Goal: Navigation & Orientation: Find specific page/section

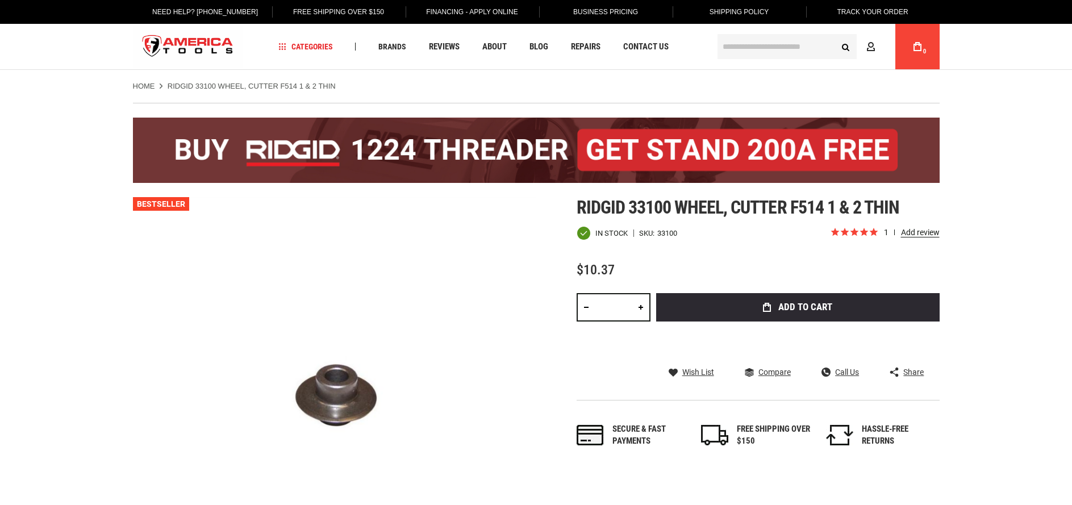
click at [208, 85] on strong "RIDGID 33100 WHEEL, CUTTER F514 1 & 2 THIN" at bounding box center [252, 86] width 168 height 9
drag, startPoint x: 186, startPoint y: 86, endPoint x: 250, endPoint y: 87, distance: 64.2
click at [250, 87] on strong "RIDGID 33100 WHEEL, CUTTER F514 1 & 2 THIN" at bounding box center [252, 86] width 168 height 9
click at [229, 86] on strong "RIDGID 33100 WHEEL, CUTTER F514 1 & 2 THIN" at bounding box center [252, 86] width 168 height 9
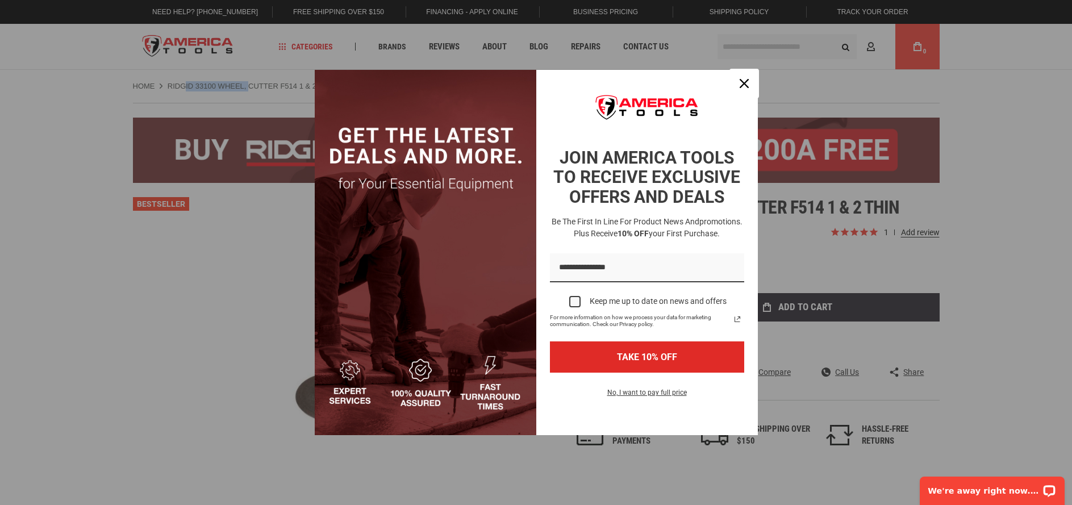
click at [745, 85] on icon "close icon" at bounding box center [744, 83] width 9 height 9
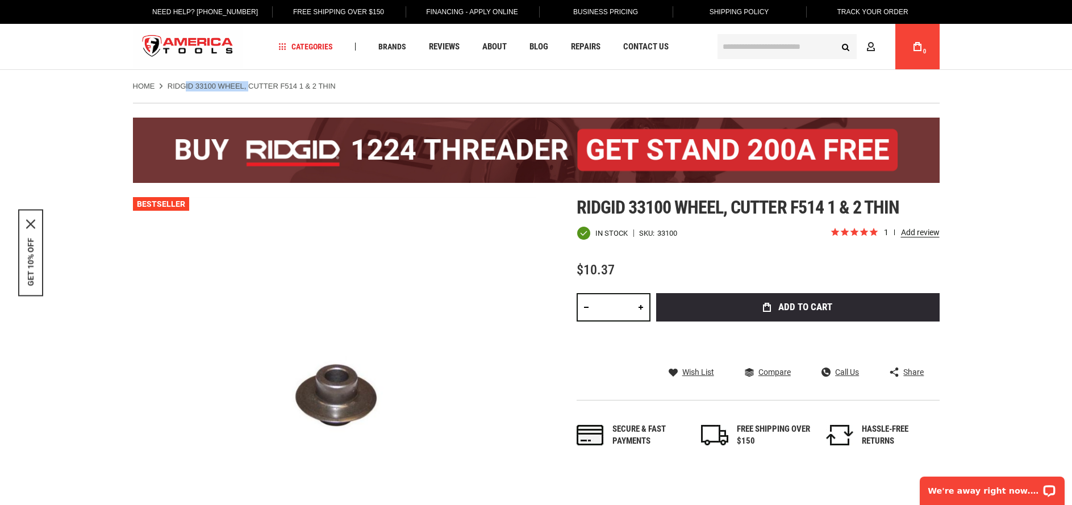
click at [145, 85] on link "Home" at bounding box center [144, 86] width 22 height 10
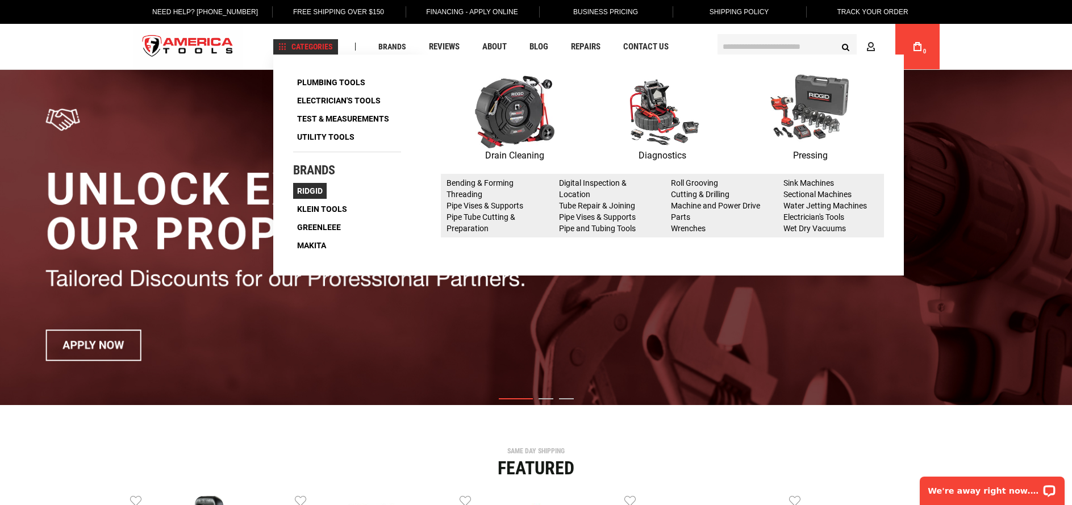
click at [315, 195] on link "Ridgid" at bounding box center [310, 191] width 34 height 16
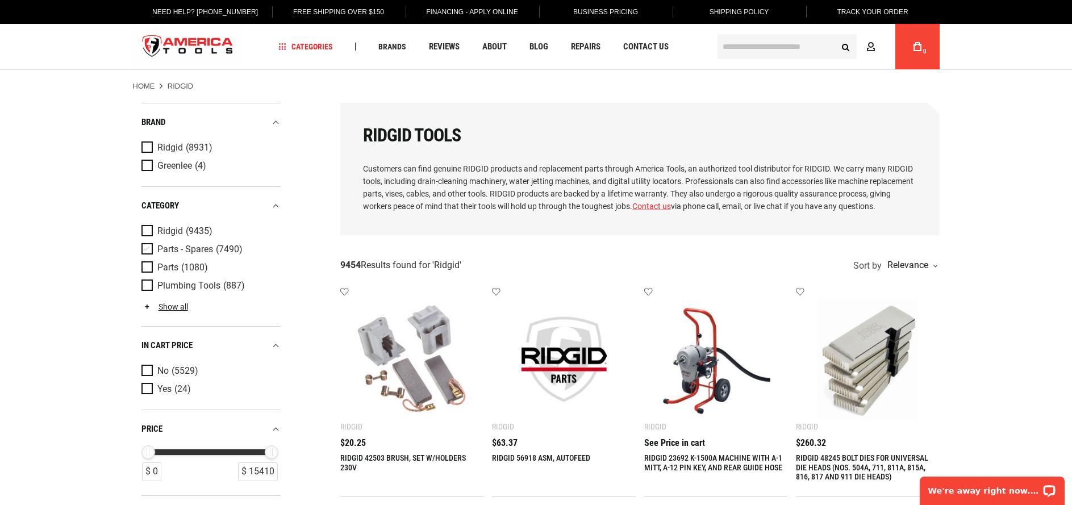
click at [147, 248] on span "Product Filters" at bounding box center [149, 249] width 16 height 12
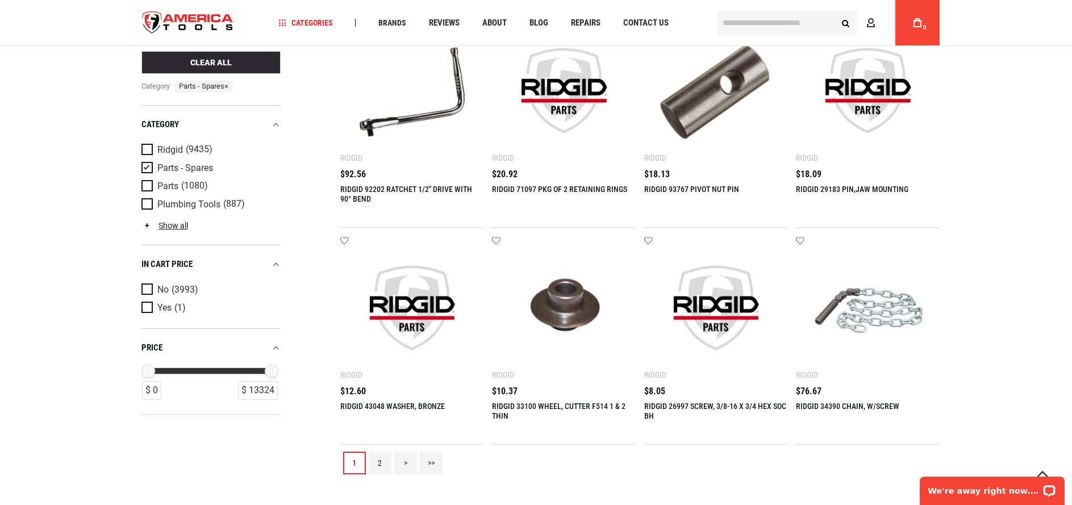
scroll to position [1193, 0]
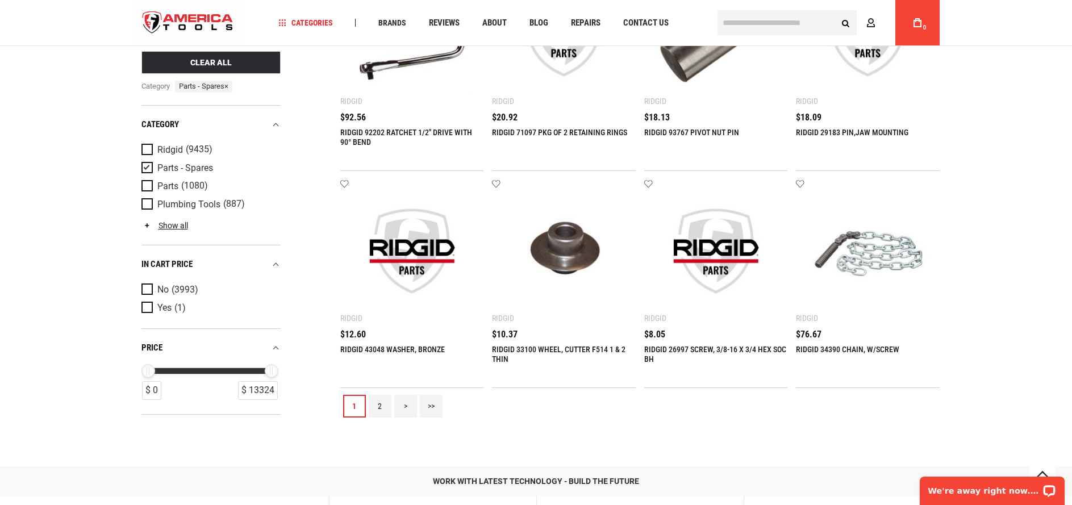
click at [386, 410] on link "2" at bounding box center [380, 406] width 23 height 23
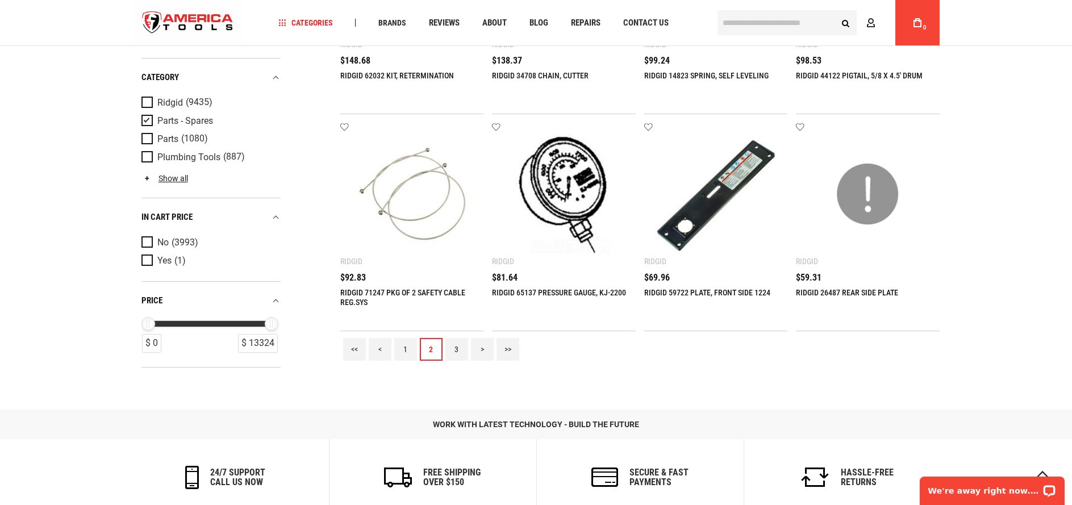
scroll to position [1307, 0]
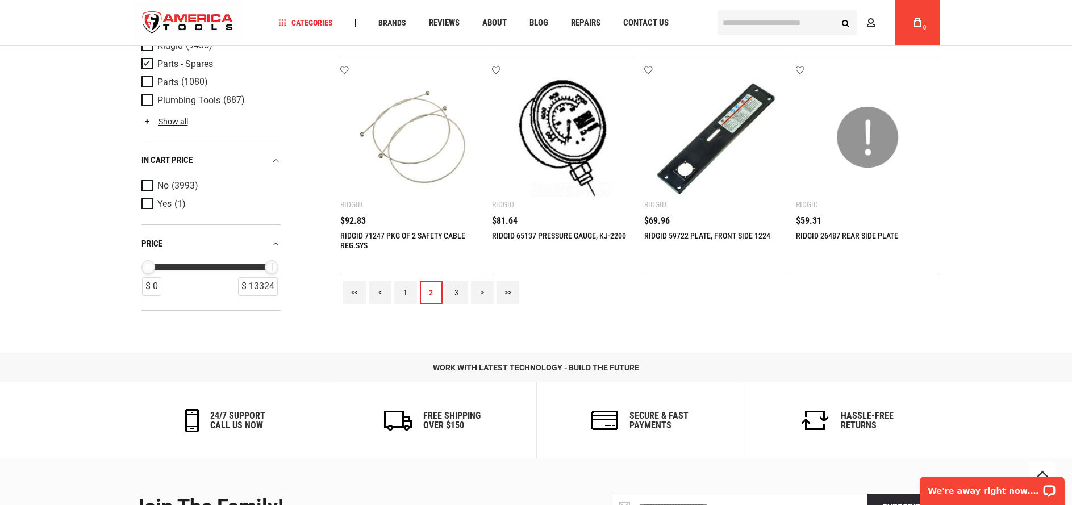
click at [449, 292] on link "3" at bounding box center [456, 292] width 23 height 23
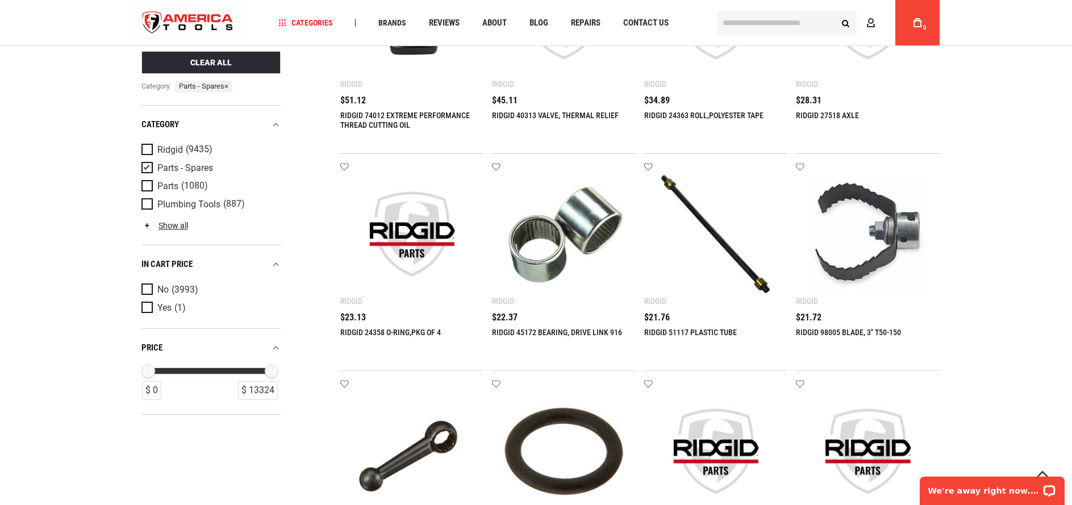
scroll to position [511, 0]
